Goal: Task Accomplishment & Management: Manage account settings

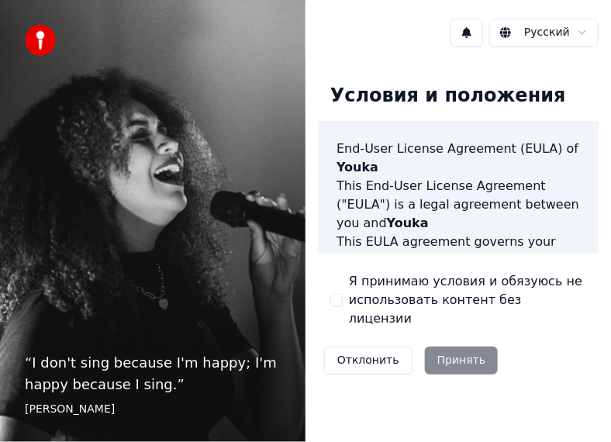
click at [342, 282] on div "Я принимаю условия и обязуюсь не использовать контент без лицензии" at bounding box center [458, 300] width 256 height 56
click at [341, 305] on div "Я принимаю условия и обязуюсь не использовать контент без лицензии" at bounding box center [458, 300] width 256 height 56
click at [439, 343] on div "Отклонить Принять" at bounding box center [411, 360] width 186 height 40
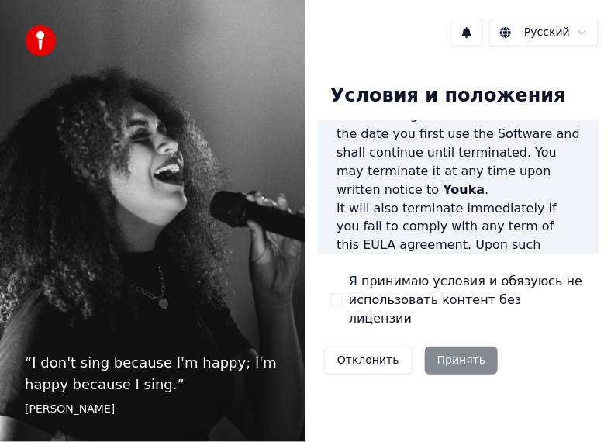
scroll to position [1970, 0]
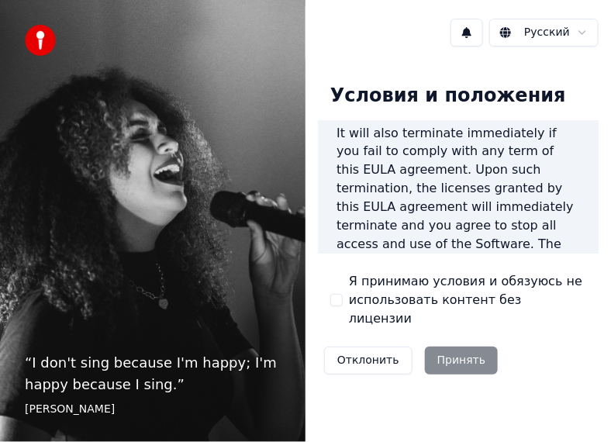
click at [339, 294] on button "Я принимаю условия и обязуюсь не использовать контент без лицензии" at bounding box center [336, 300] width 12 height 12
click at [449, 348] on button "Принять" at bounding box center [462, 361] width 74 height 28
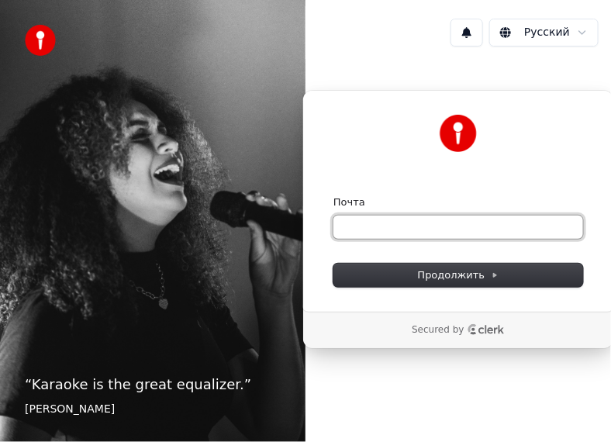
click at [340, 224] on input "Почта" at bounding box center [458, 227] width 250 height 23
type input "*"
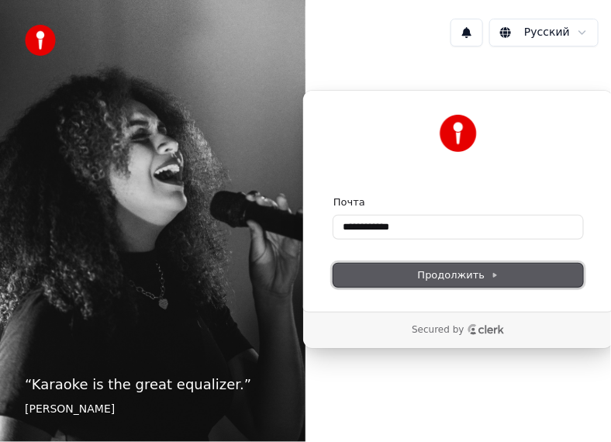
click at [456, 276] on span "Продолжить" at bounding box center [458, 275] width 81 height 14
type input "**********"
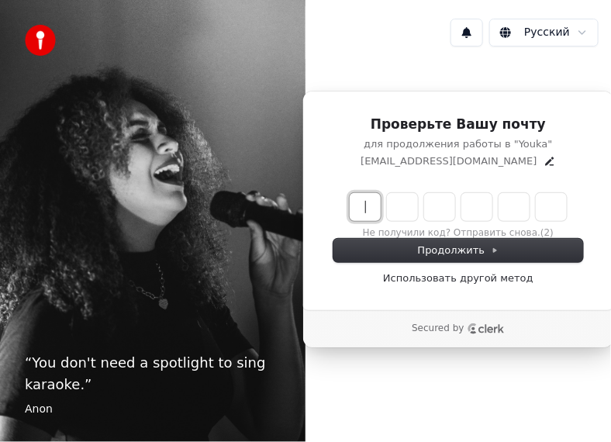
click at [366, 209] on input "Enter verification code" at bounding box center [474, 207] width 248 height 28
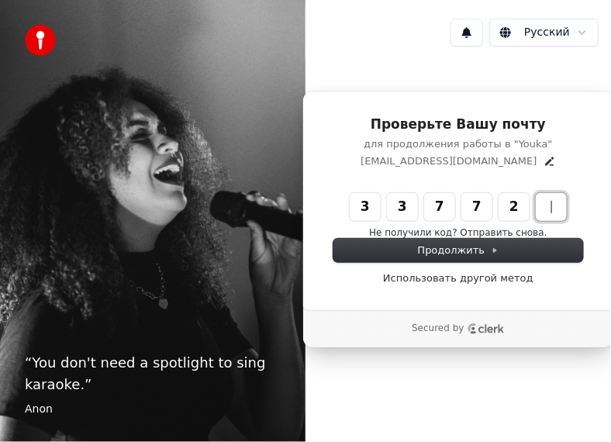
type input "******"
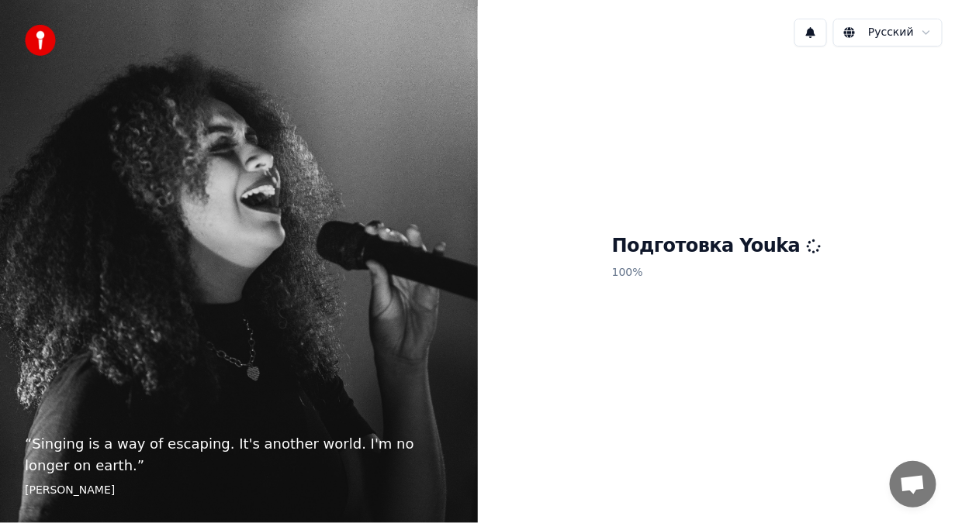
click at [915, 483] on span "Открытый чат" at bounding box center [913, 486] width 26 height 22
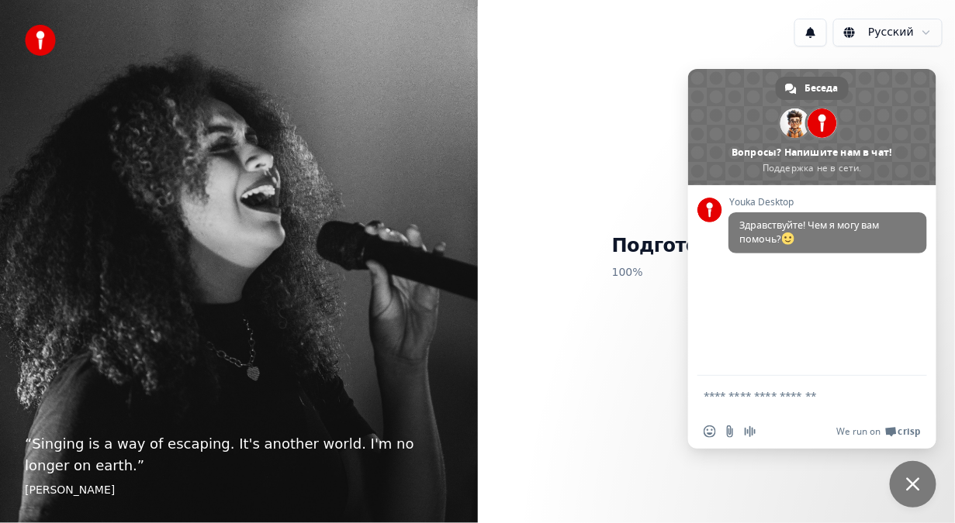
click at [664, 299] on div "Подготовка Youka 100 %" at bounding box center [717, 260] width 478 height 403
drag, startPoint x: 745, startPoint y: 94, endPoint x: 786, endPoint y: 119, distance: 49.1
click at [789, 118] on div "Беседа [PERSON_NAME] Вопросы? Напишите нам в чат! Поддержка не в сети." at bounding box center [812, 127] width 248 height 116
click at [924, 33] on html "“ Singing is a way of escaping. It's another world. I'm no longer on earth. ” […" at bounding box center [477, 261] width 955 height 523
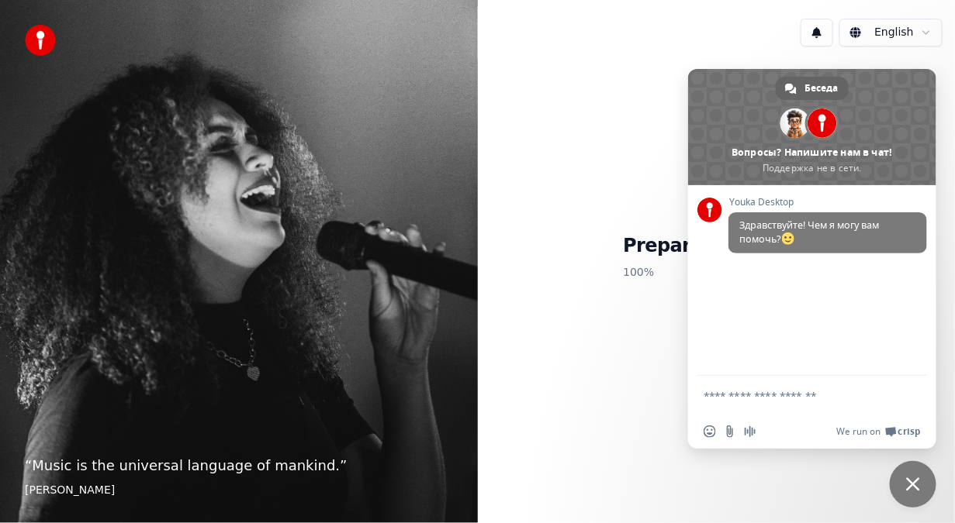
click at [912, 484] on span "Закрыть чат" at bounding box center [913, 485] width 14 height 14
